Goal: Information Seeking & Learning: Learn about a topic

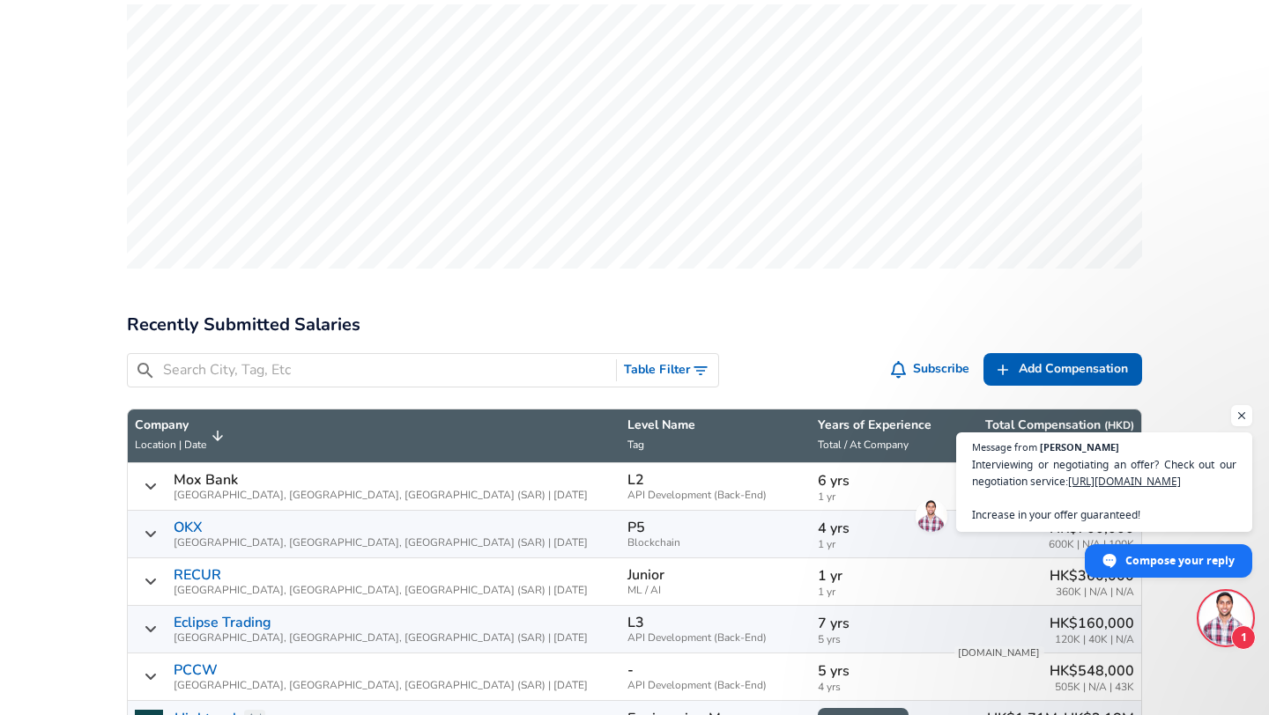
scroll to position [936, 0]
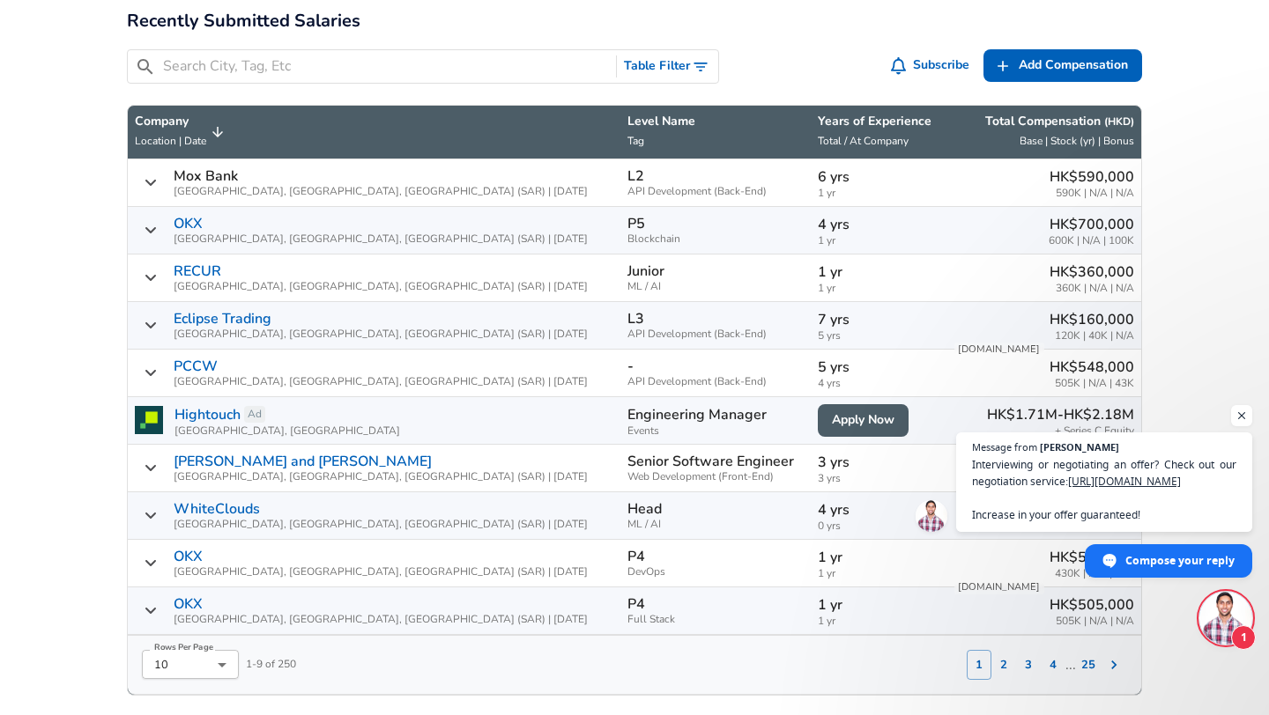
click at [258, 56] on input "Search City, Tag, Etc" at bounding box center [386, 67] width 446 height 22
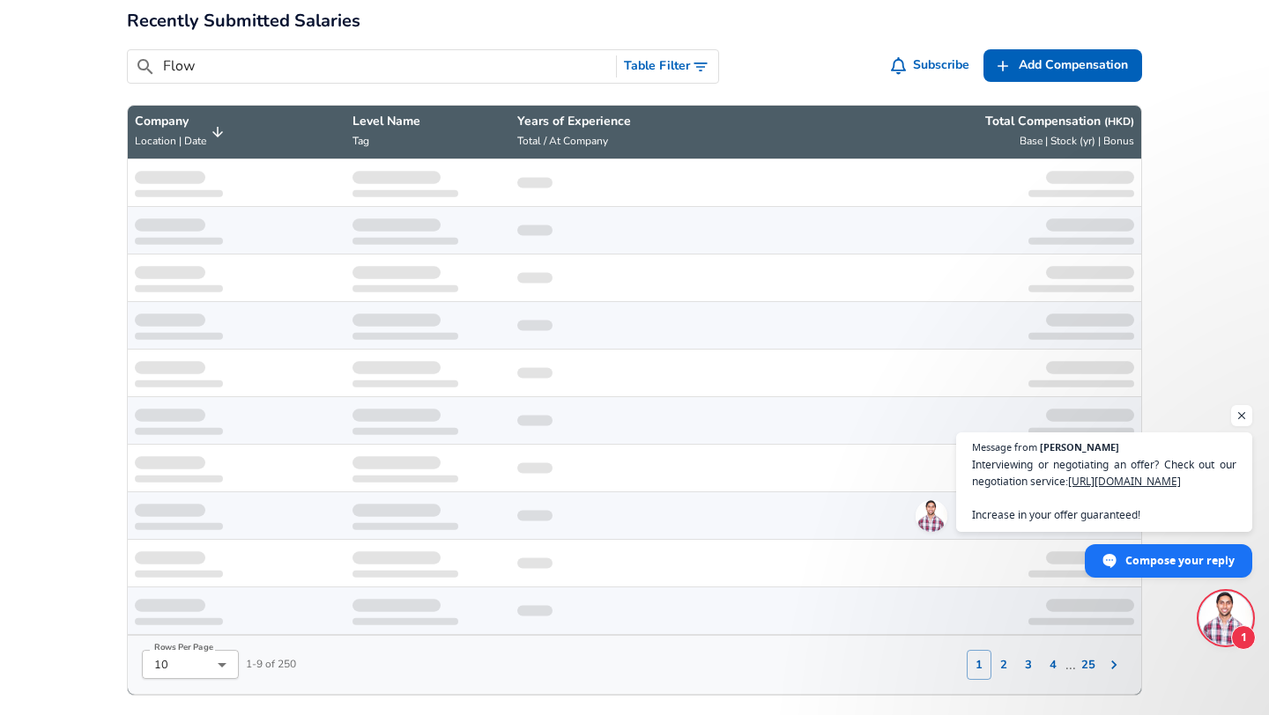
type input "Flow"
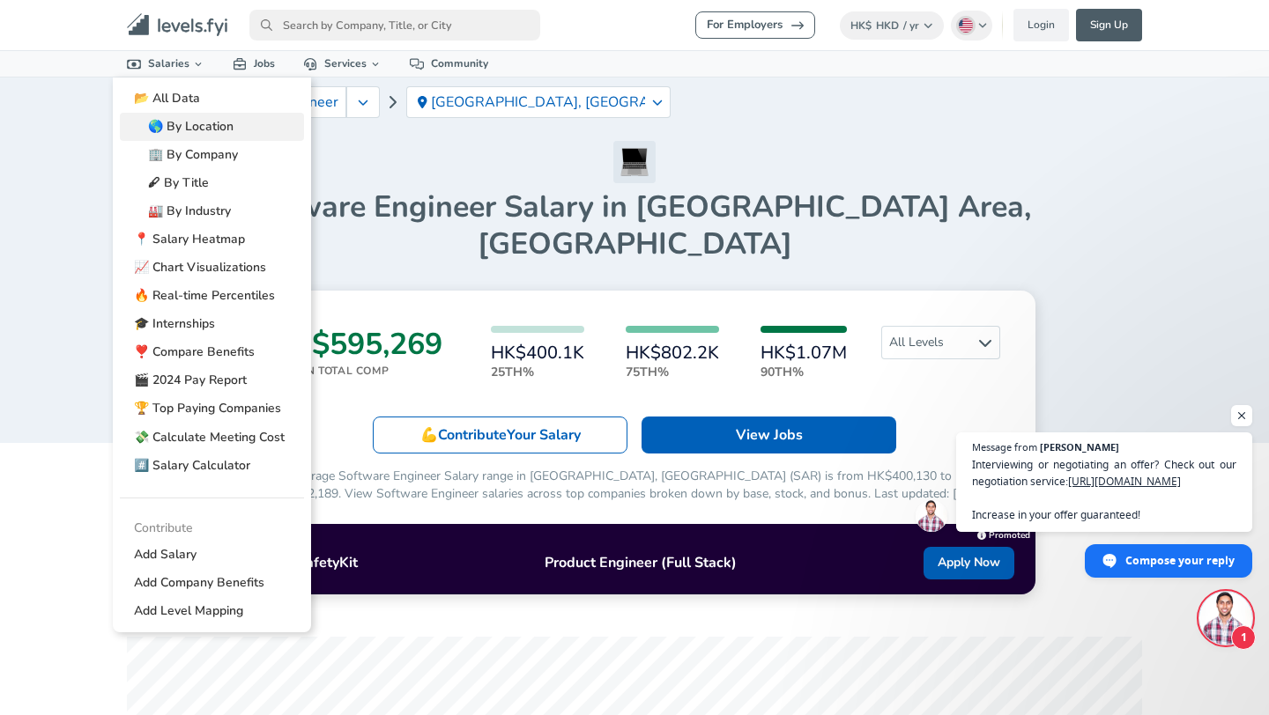
click at [177, 133] on link "🌎 By Location" at bounding box center [212, 127] width 184 height 28
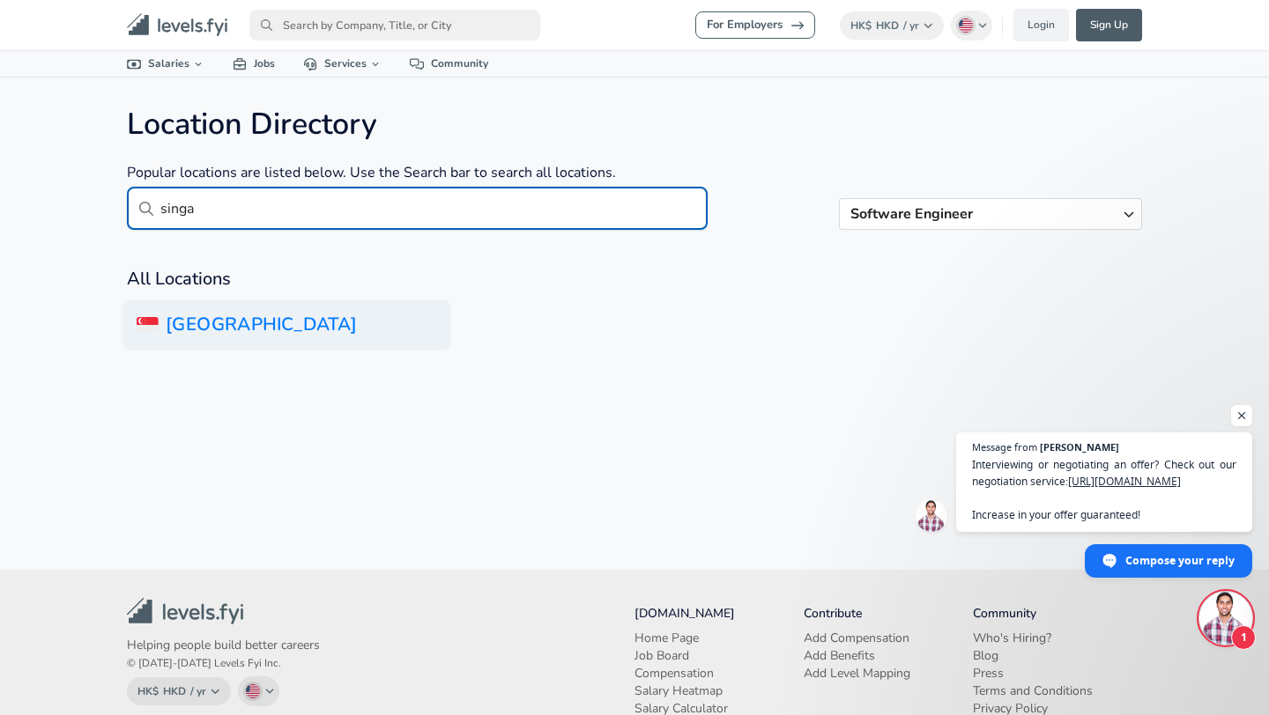
type input "singa"
click at [272, 312] on h6 "[GEOGRAPHIC_DATA]" at bounding box center [286, 325] width 329 height 51
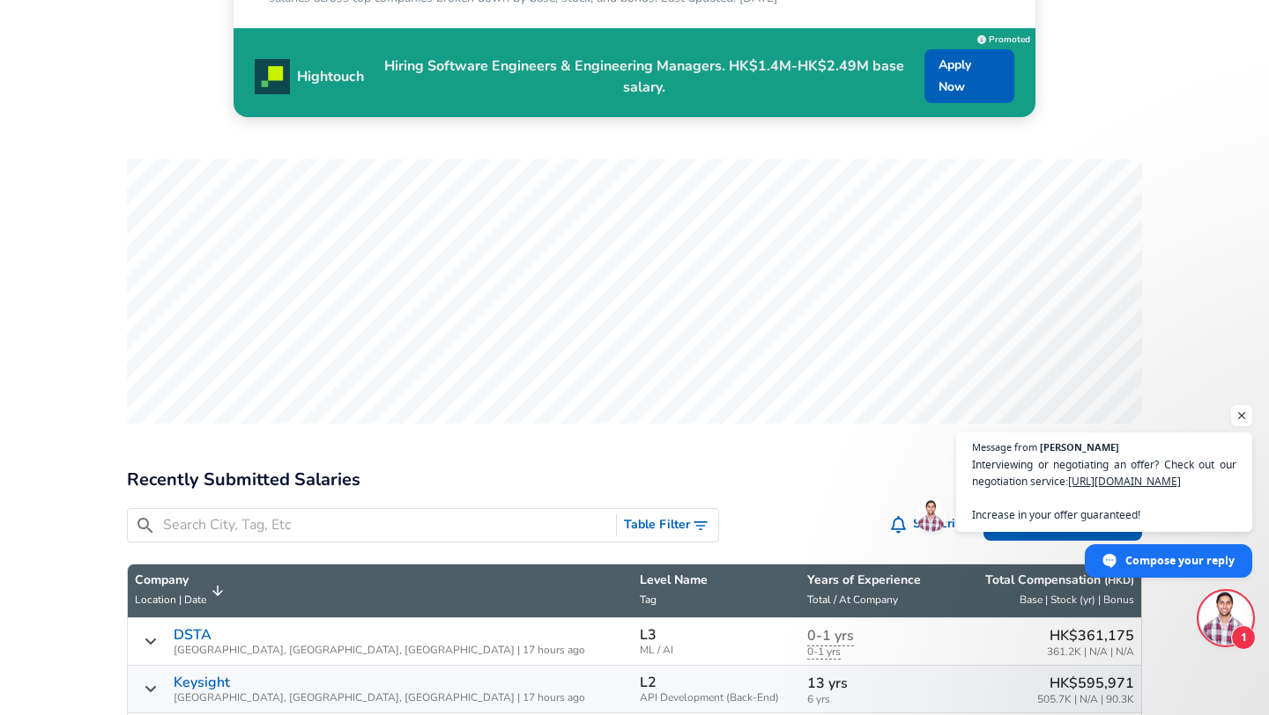
scroll to position [618, 0]
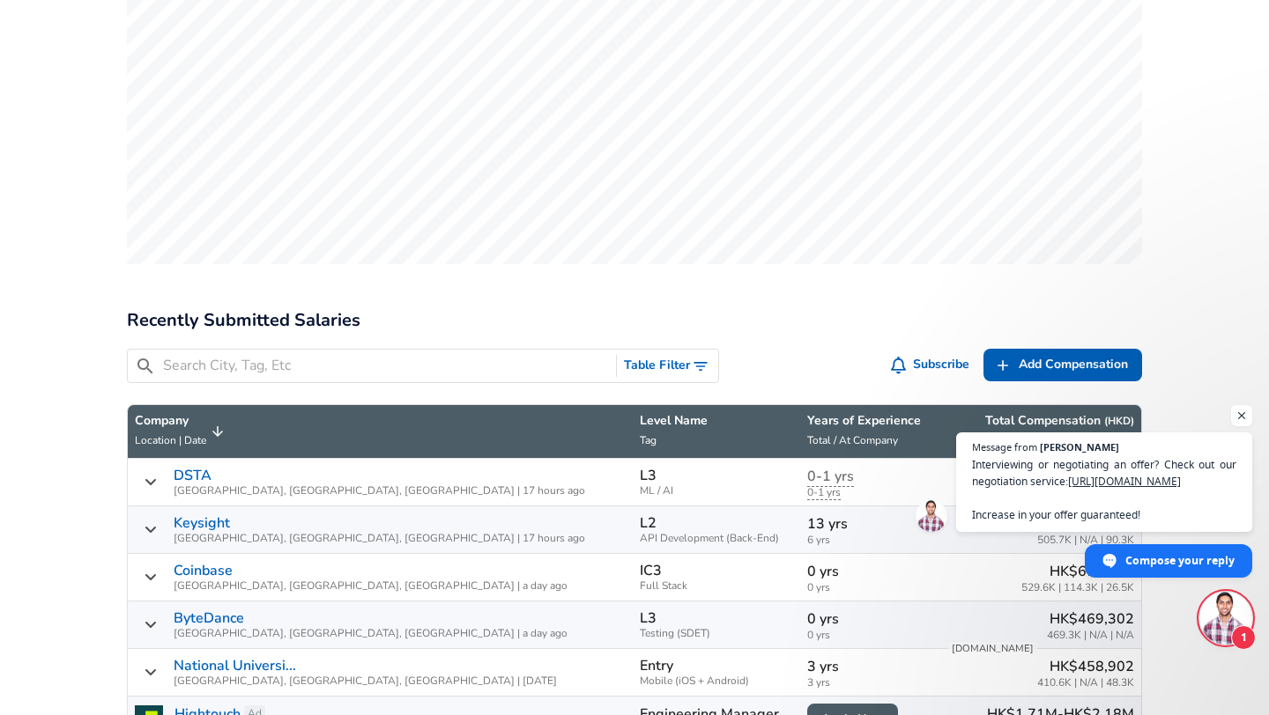
click at [391, 350] on div "​ Table Filter" at bounding box center [423, 366] width 592 height 34
click at [389, 369] on input "Search City, Tag, Etc" at bounding box center [386, 366] width 446 height 22
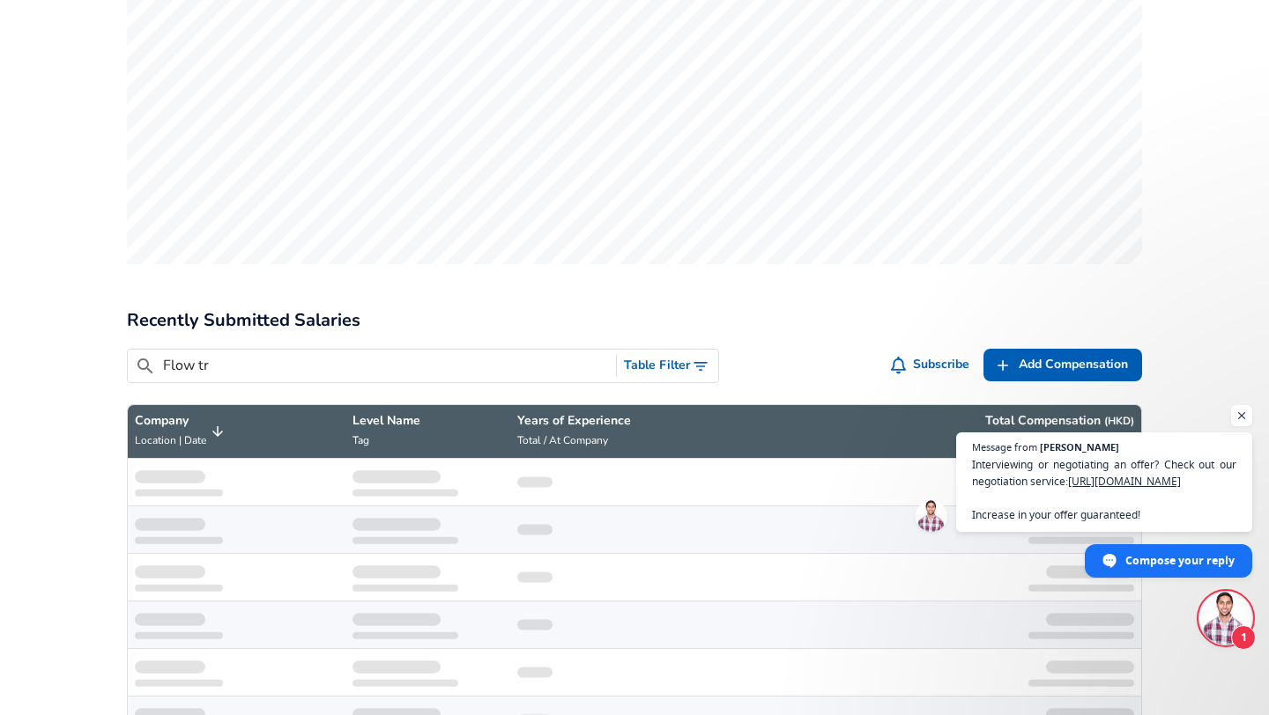
type input "Flow tra"
